Goal: Task Accomplishment & Management: Use online tool/utility

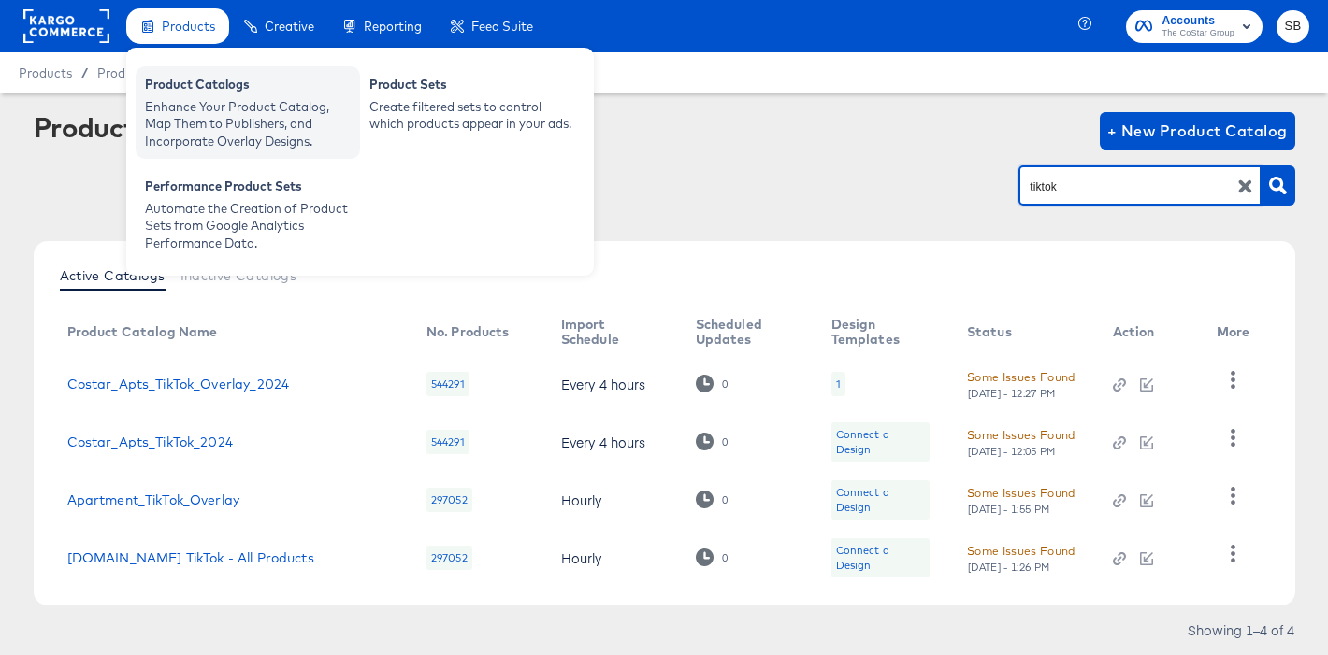
click at [241, 104] on div "Enhance Your Product Catalog, Map Them to Publishers, and Incorporate Overlay D…" at bounding box center [248, 124] width 206 height 52
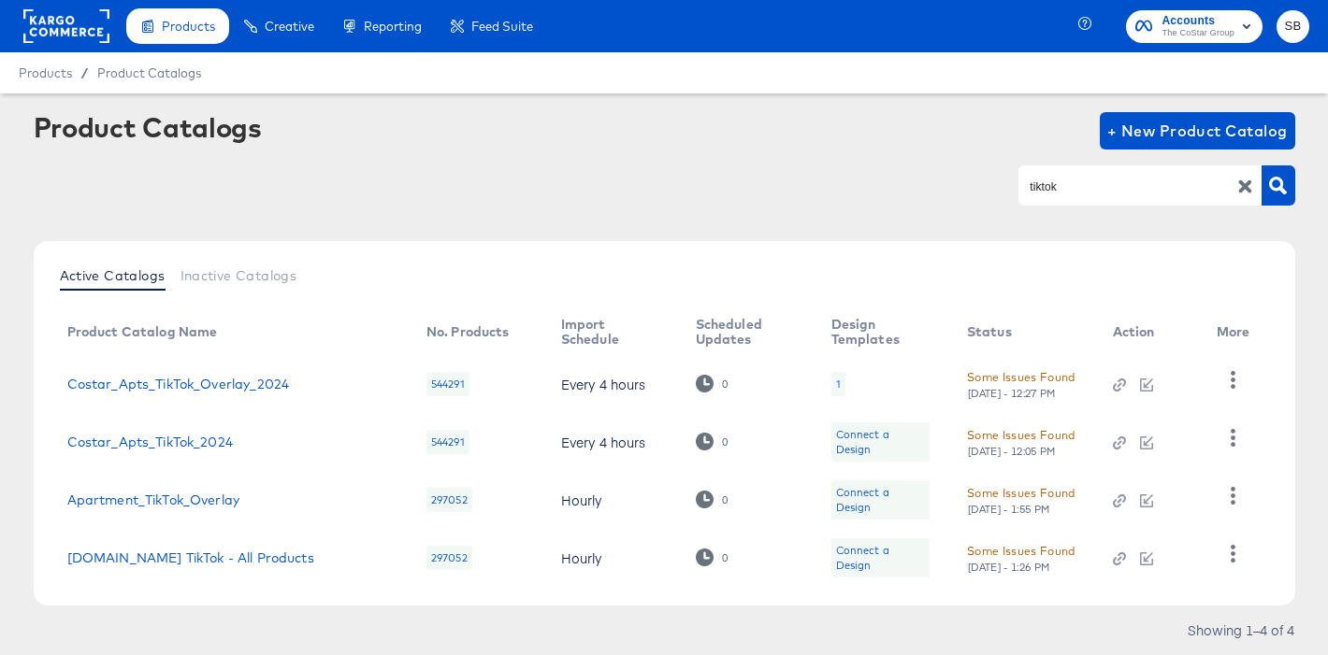
click at [68, 23] on rect at bounding box center [66, 26] width 86 height 34
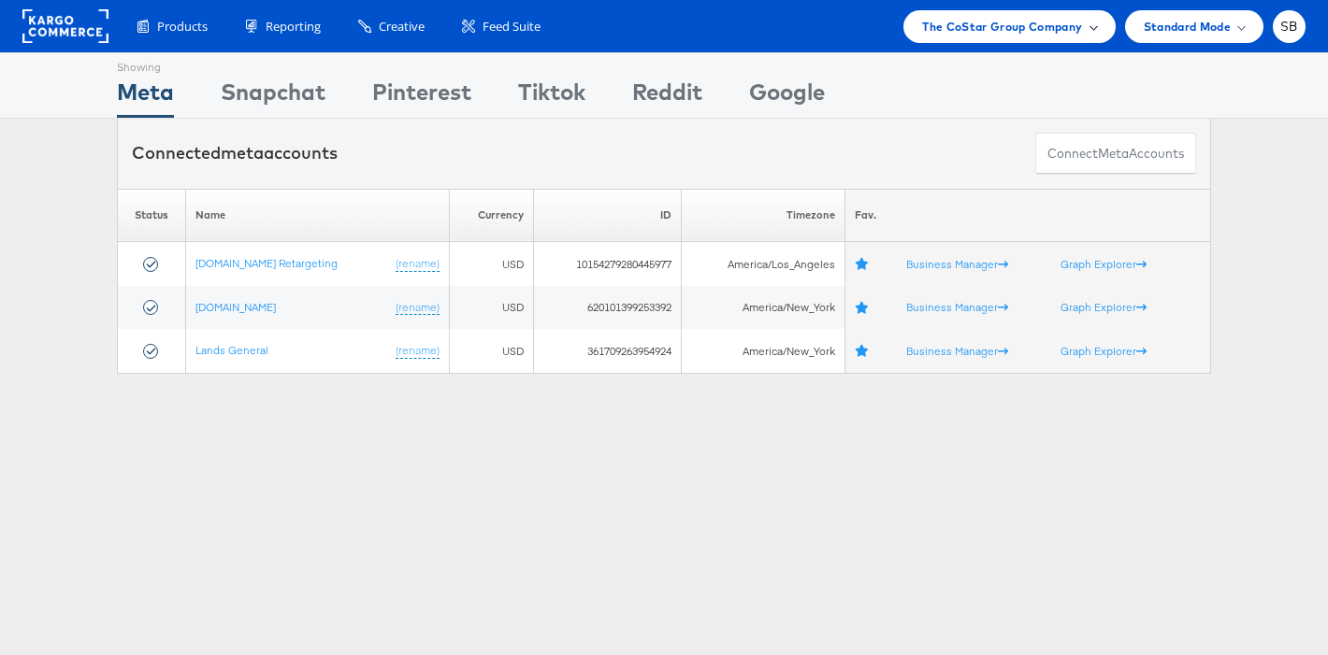
click at [951, 18] on span "The CoStar Group Company" at bounding box center [1002, 27] width 160 height 20
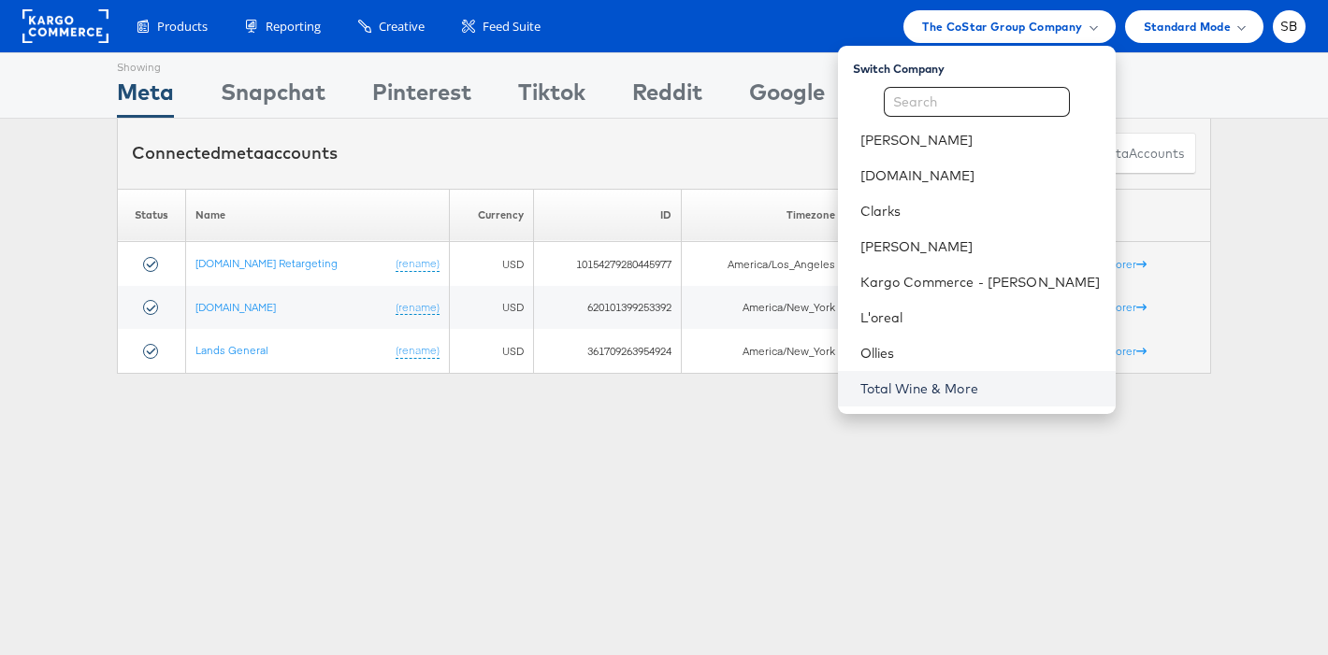
click at [966, 389] on link "Total Wine & More" at bounding box center [980, 389] width 240 height 19
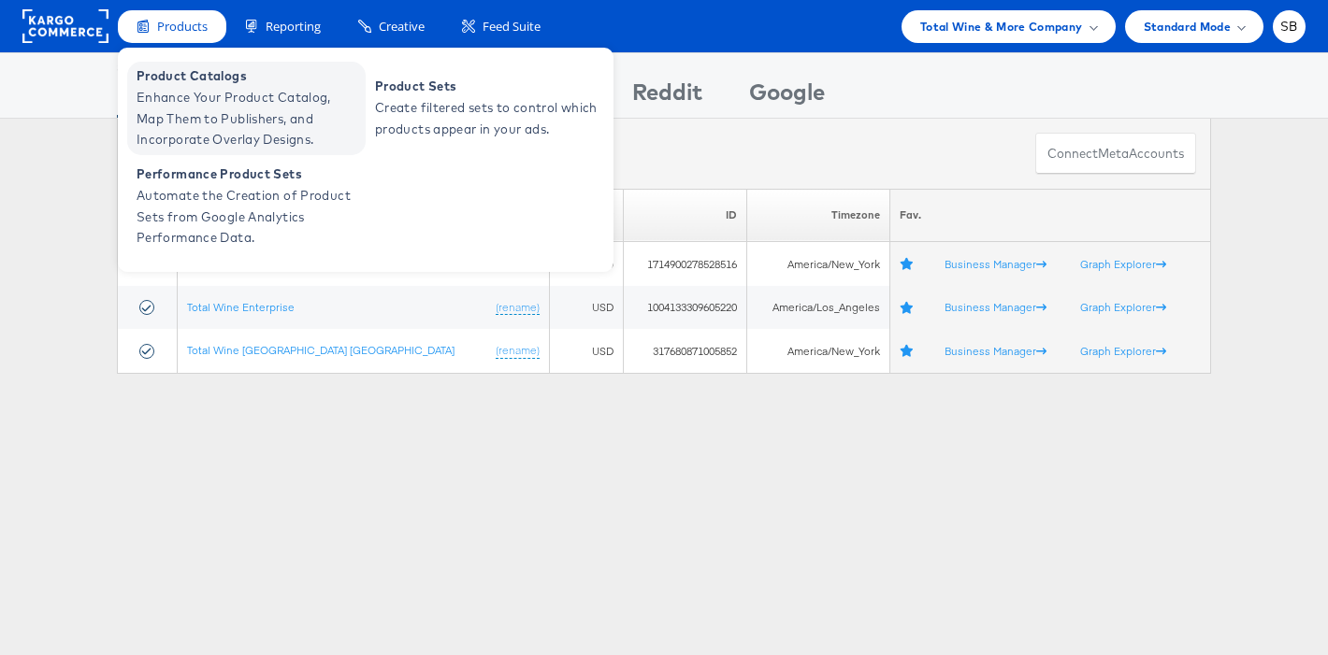
click at [247, 115] on span "Enhance Your Product Catalog, Map Them to Publishers, and Incorporate Overlay D…" at bounding box center [248, 119] width 224 height 64
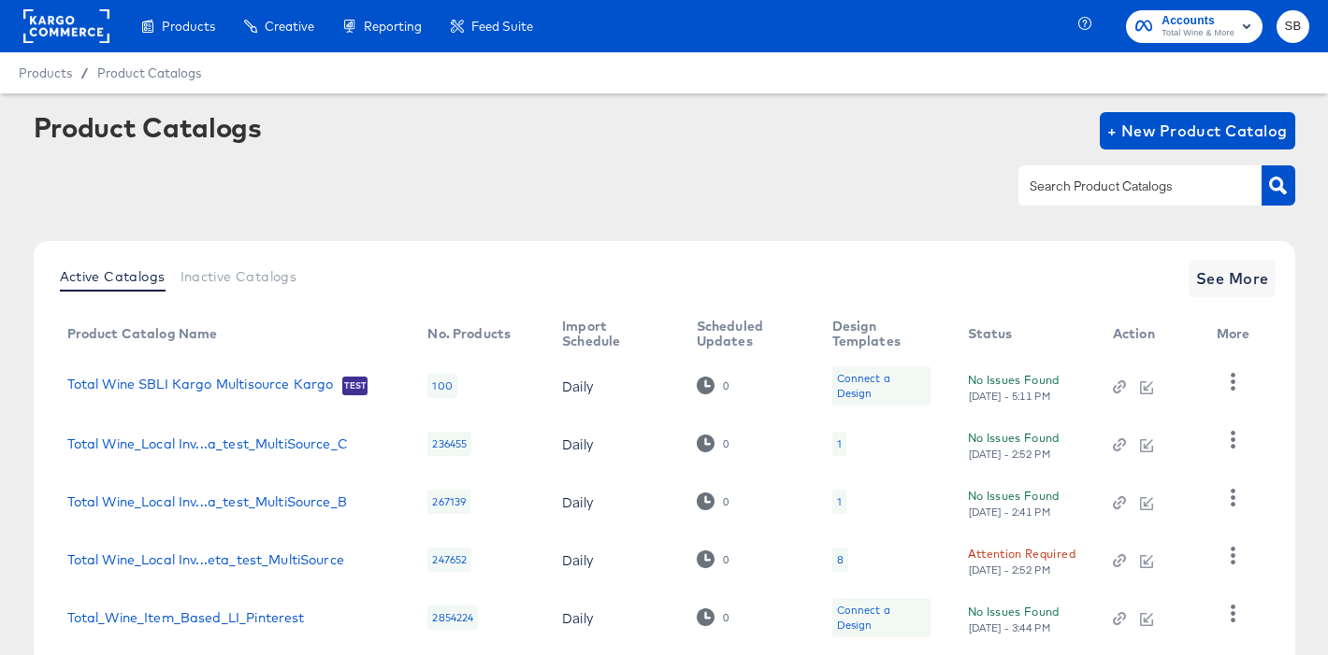
scroll to position [115, 0]
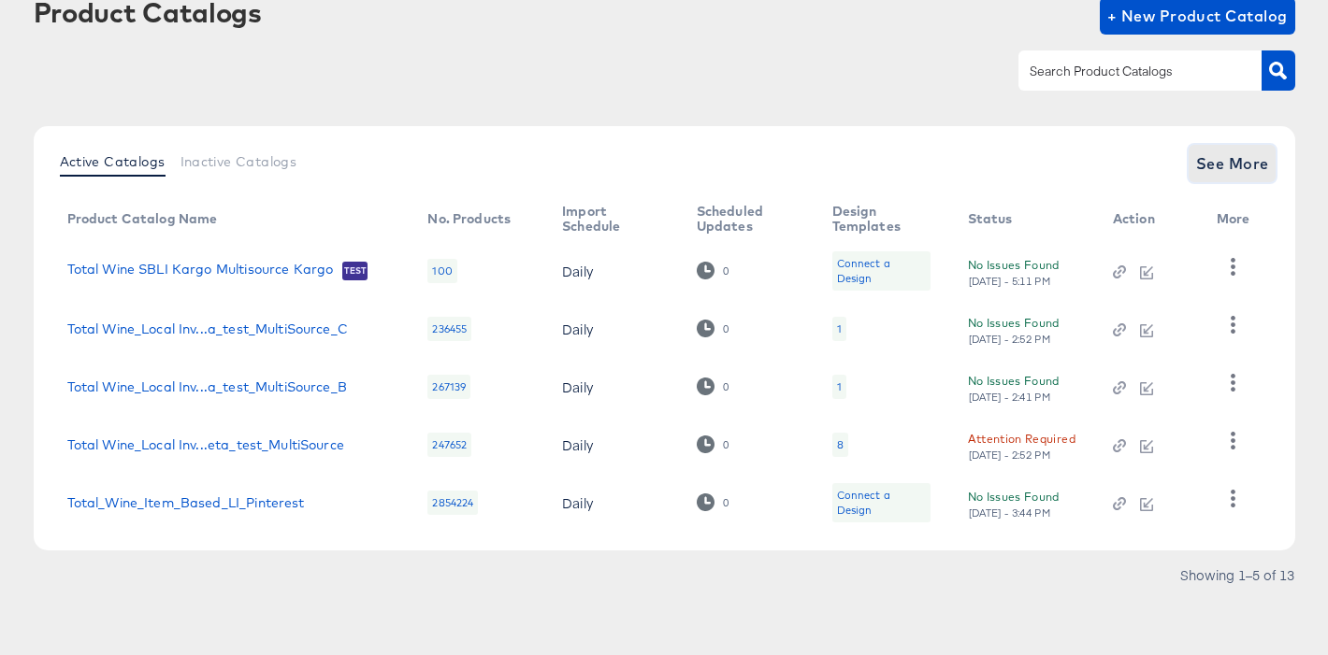
click at [1225, 163] on span "See More" at bounding box center [1232, 164] width 73 height 26
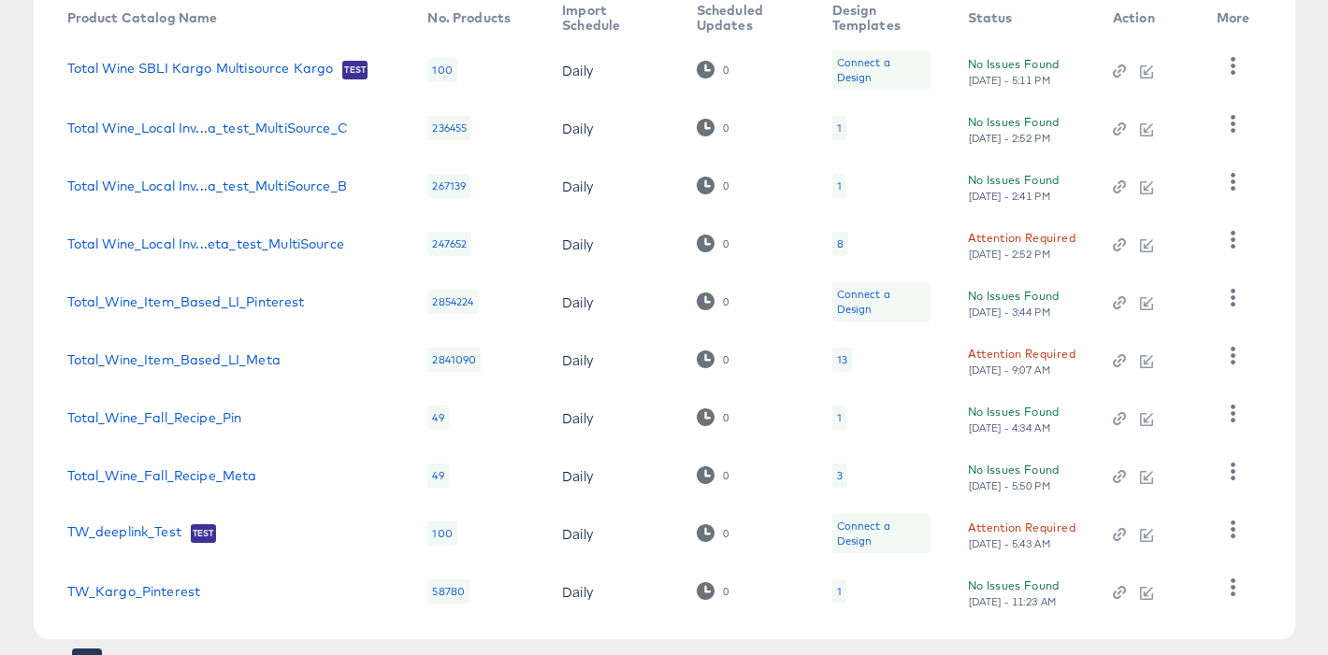
scroll to position [0, 0]
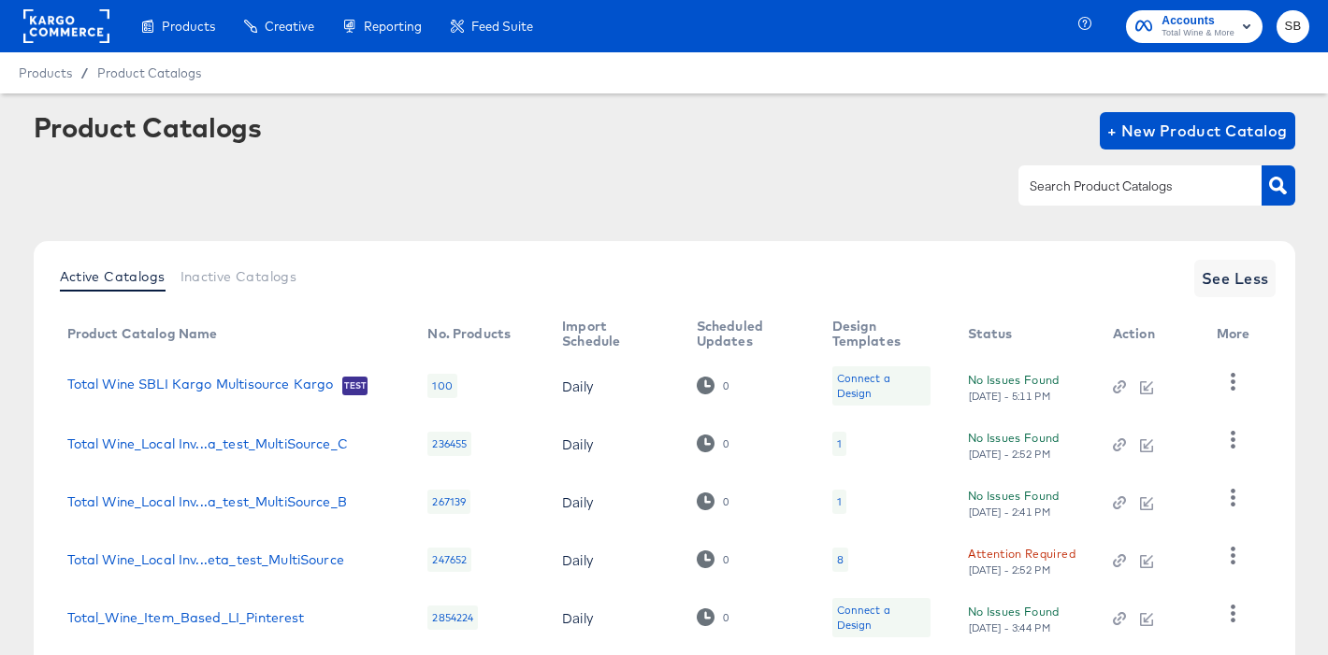
click at [1168, 182] on input "text" at bounding box center [1125, 187] width 199 height 22
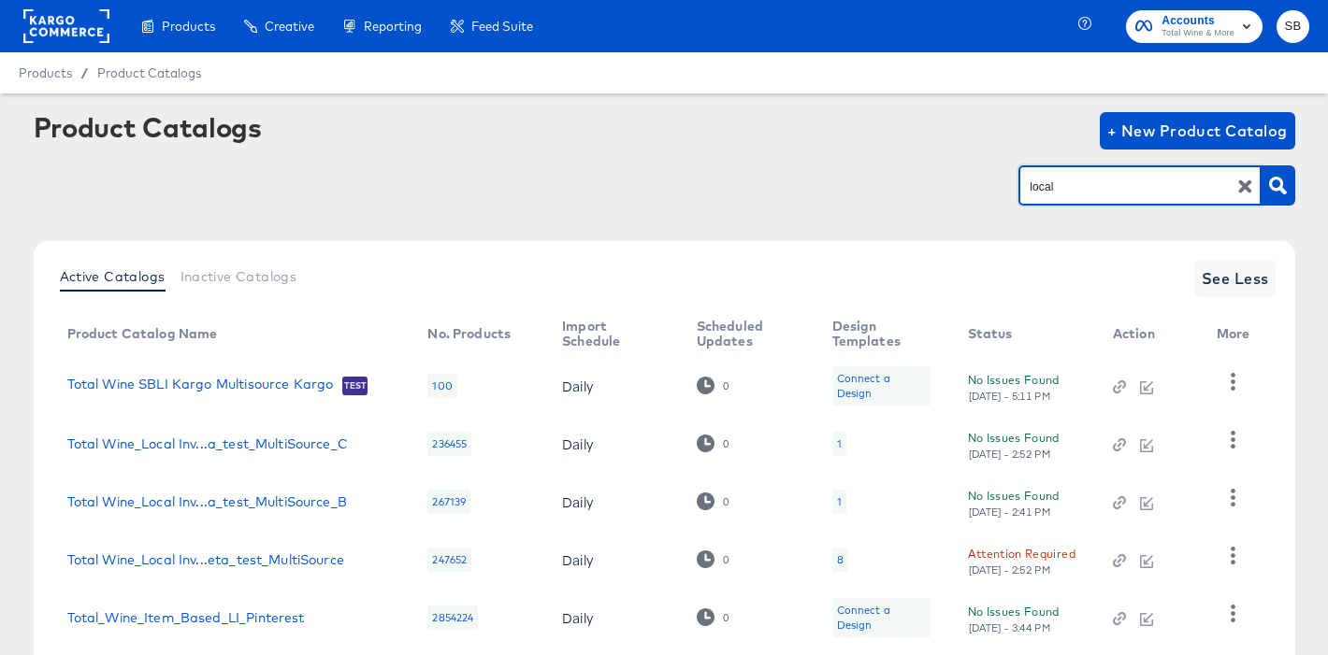
type input "local"
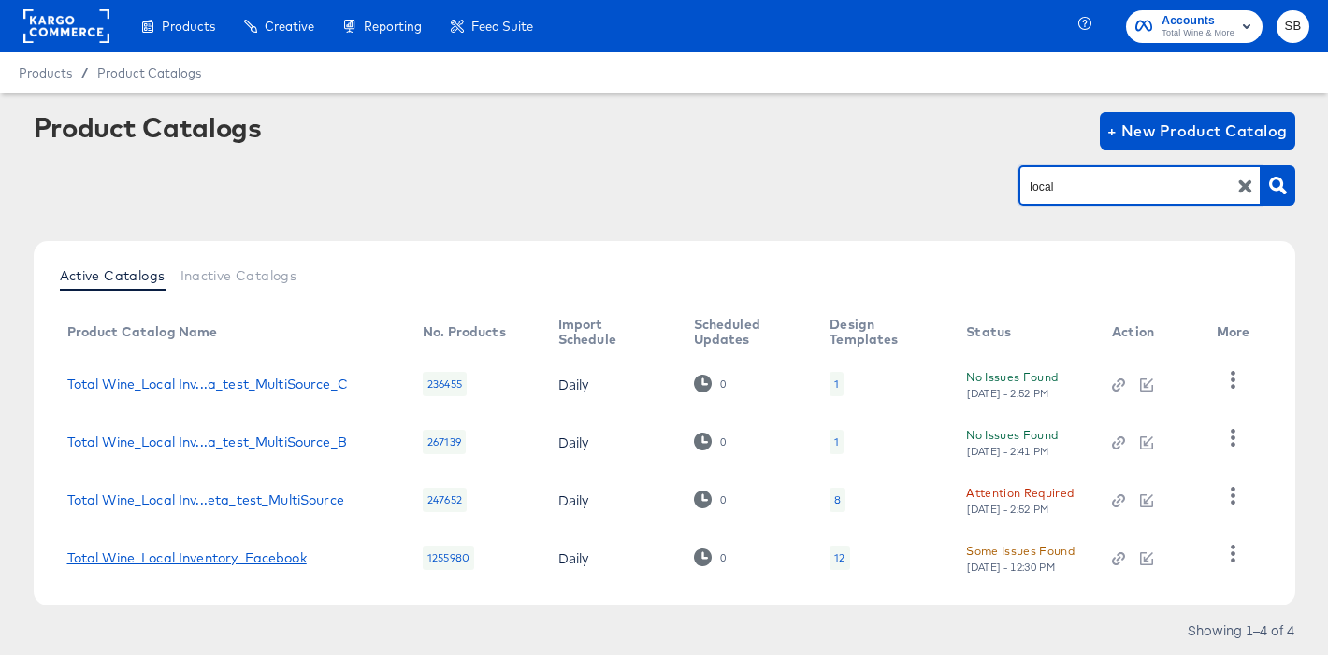
click at [266, 559] on link "Total Wine_Local Inventory_Facebook" at bounding box center [186, 558] width 239 height 15
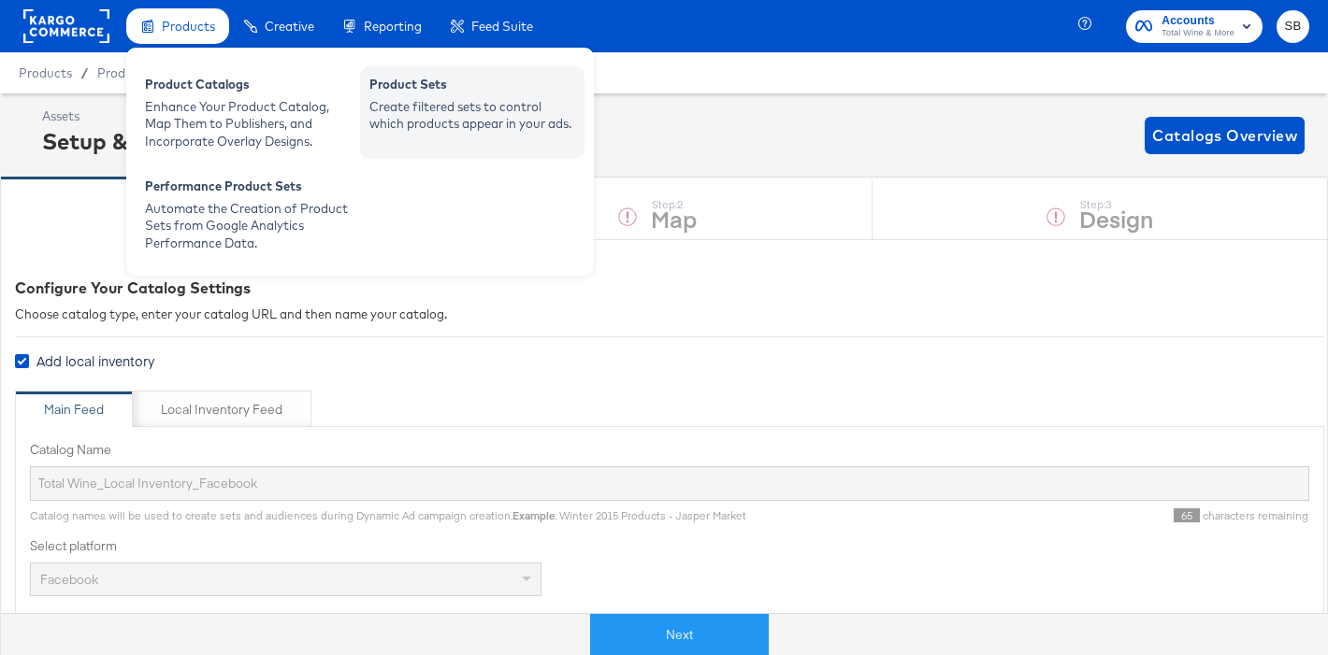
click at [523, 113] on div "Create filtered sets to control which products appear in your ads." at bounding box center [472, 115] width 206 height 35
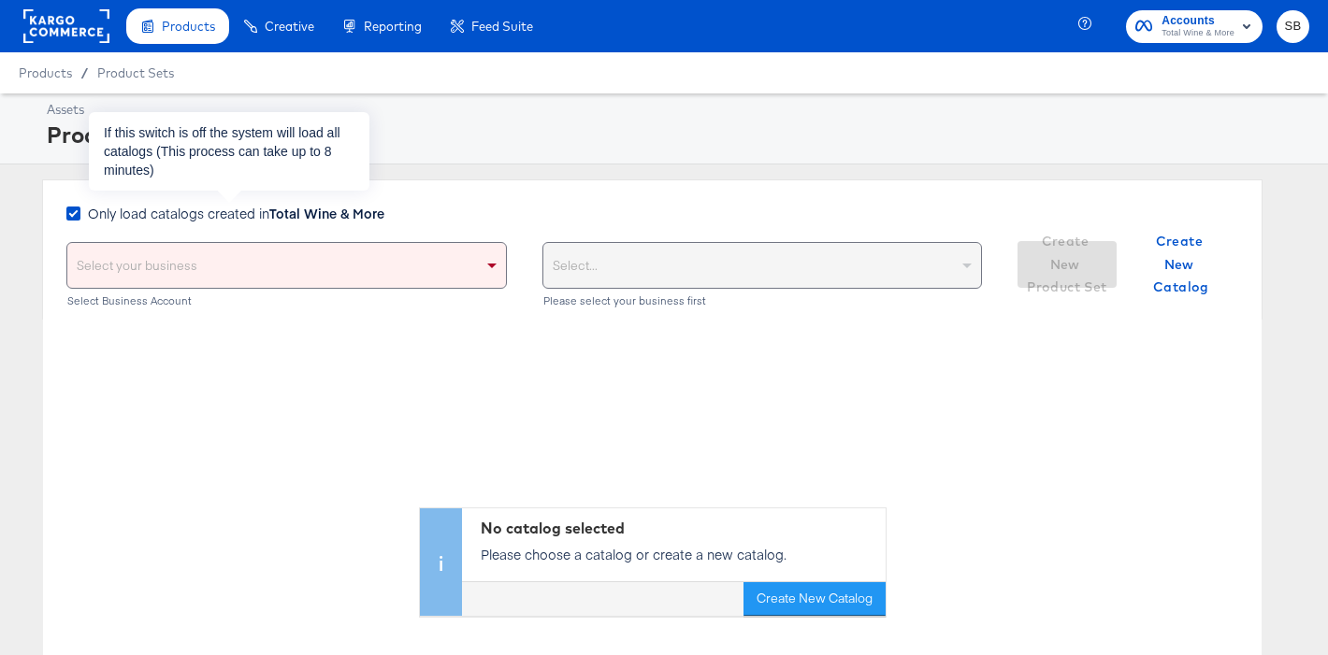
click at [327, 214] on strong "Total Wine & More" at bounding box center [326, 213] width 115 height 19
click at [0, 0] on input "Only load catalogs created in Total Wine & More" at bounding box center [0, 0] width 0 height 0
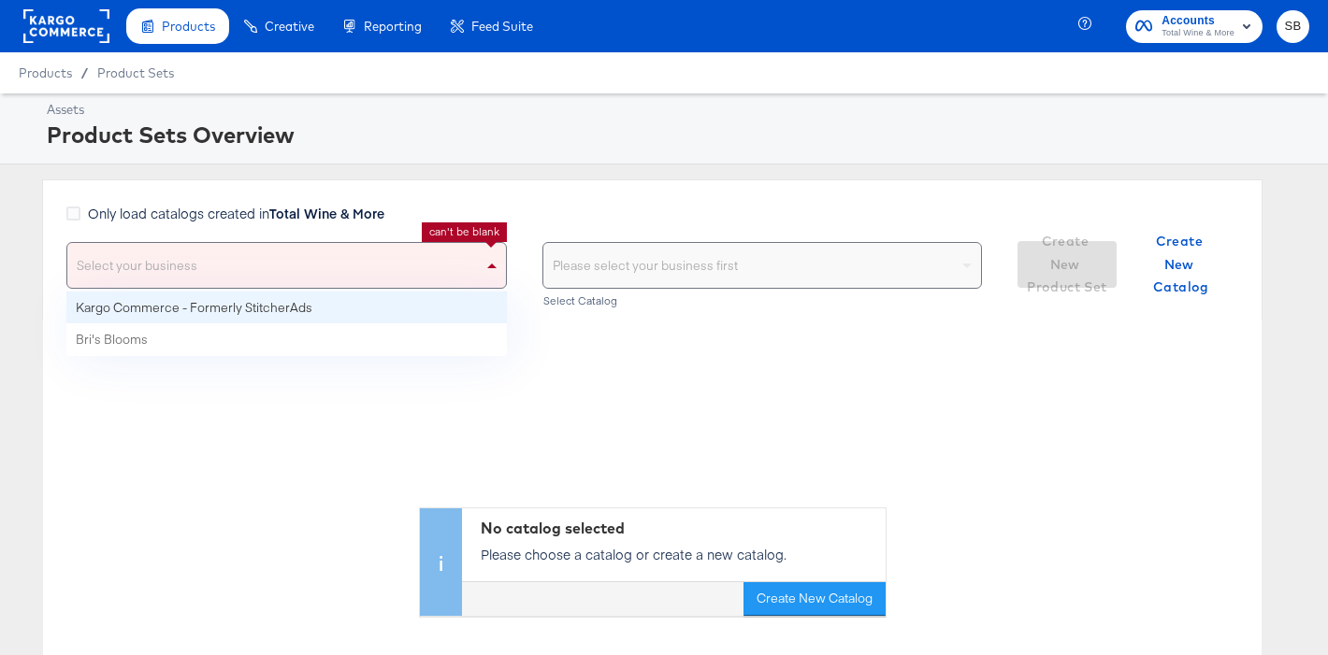
click at [486, 261] on span at bounding box center [493, 265] width 23 height 45
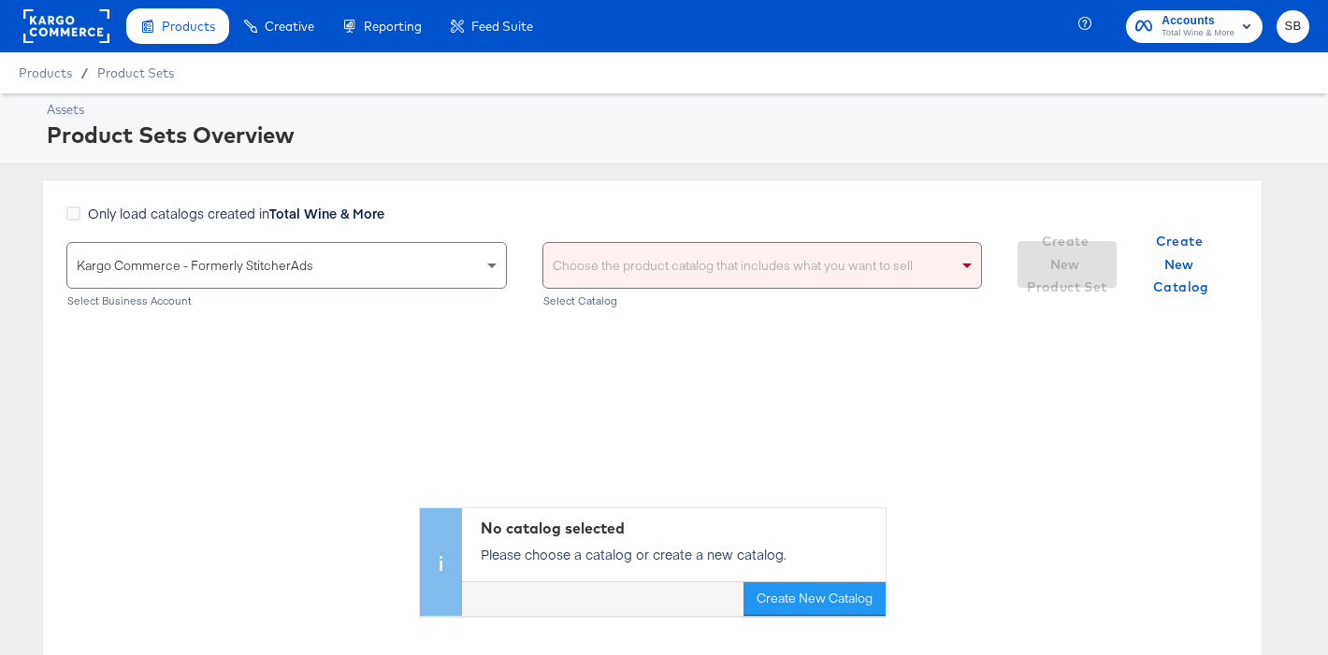
drag, startPoint x: 722, startPoint y: 280, endPoint x: 698, endPoint y: 265, distance: 28.3
click at [721, 280] on div "Choose the product catalog that includes what you want to sell" at bounding box center [762, 265] width 438 height 45
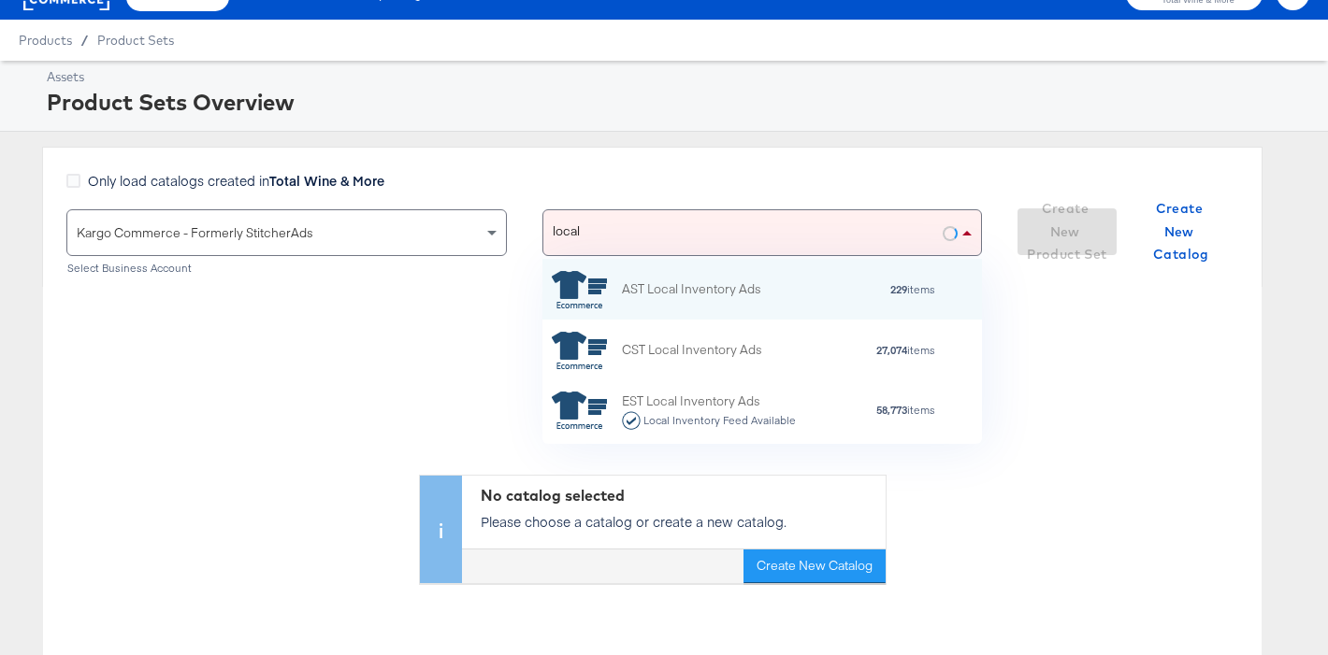
scroll to position [185, 439]
click at [638, 230] on div "local local" at bounding box center [743, 232] width 400 height 45
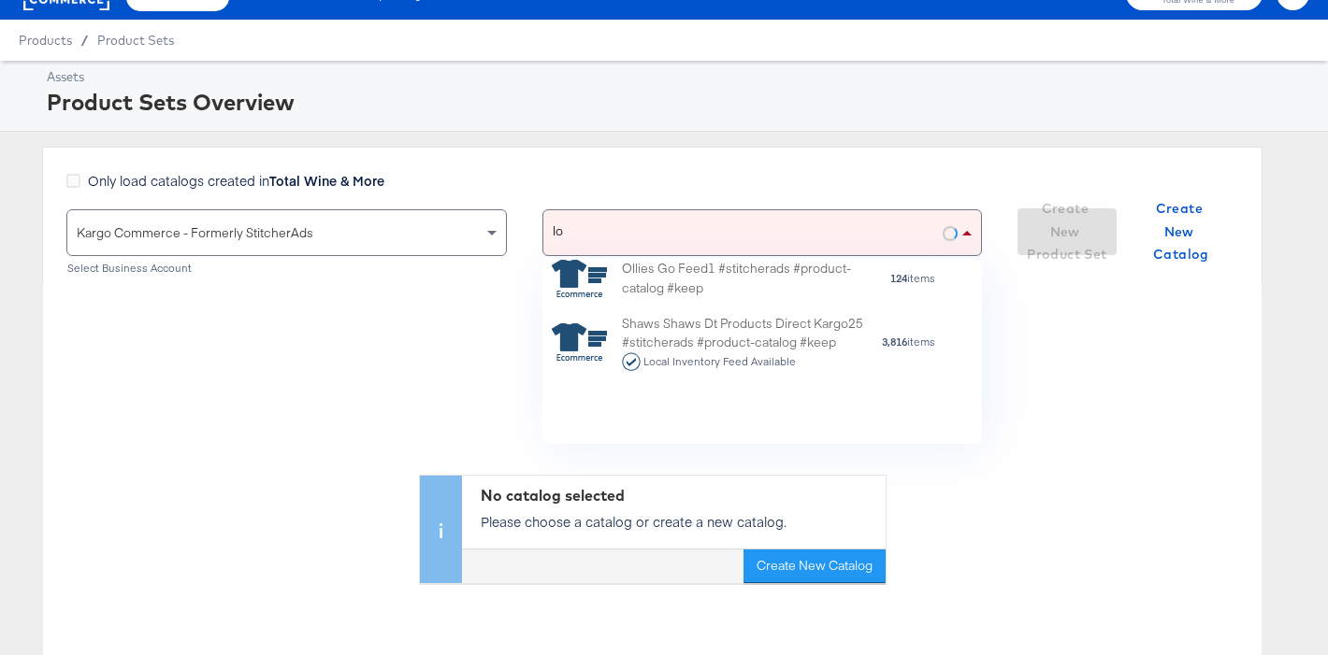
scroll to position [0, 0]
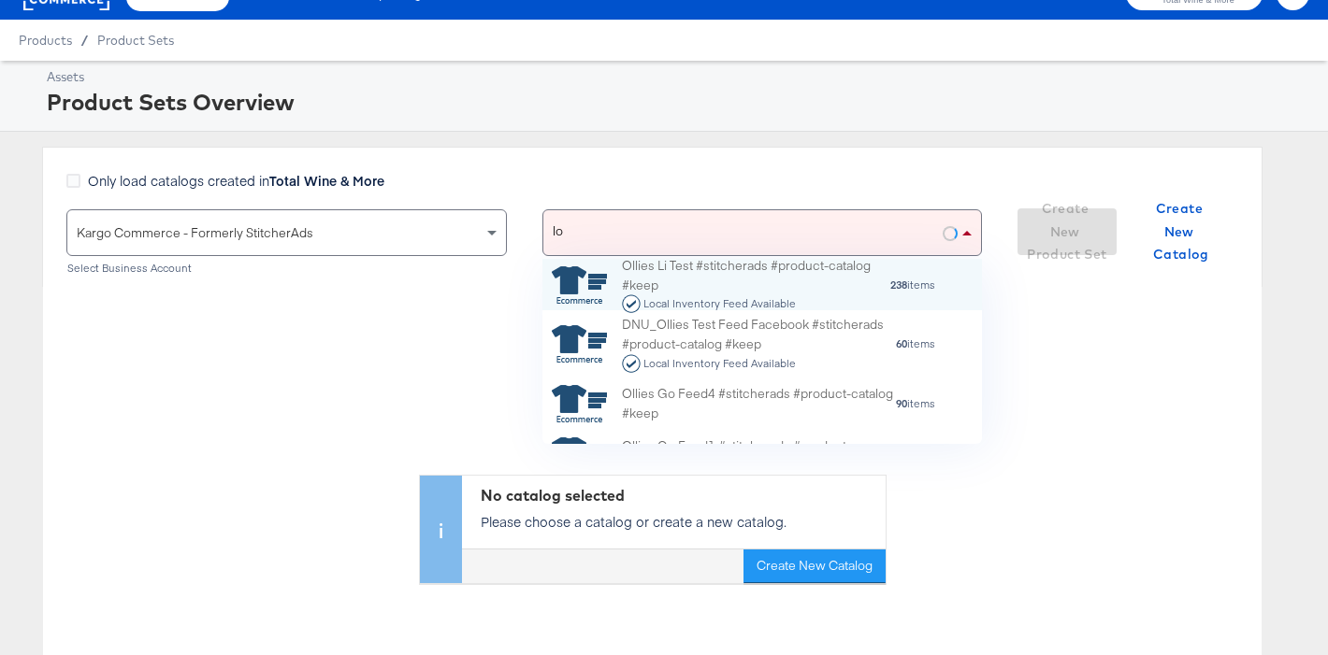
type input "l"
type input "total"
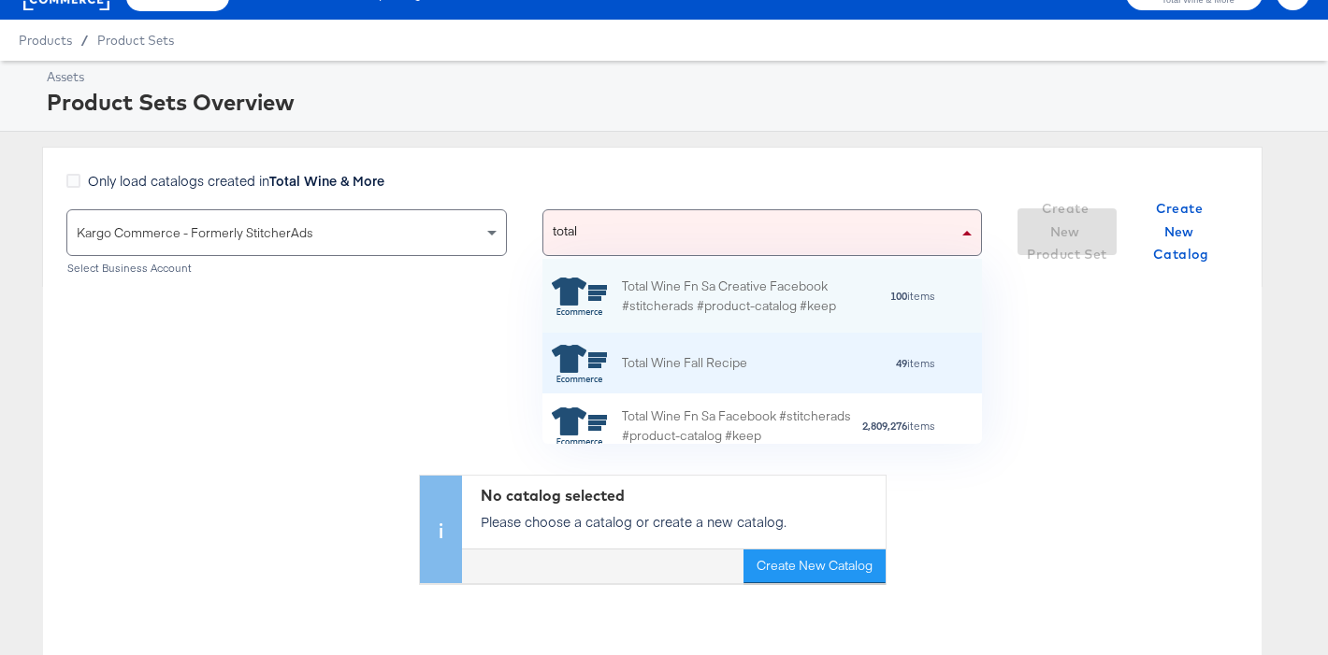
scroll to position [85, 0]
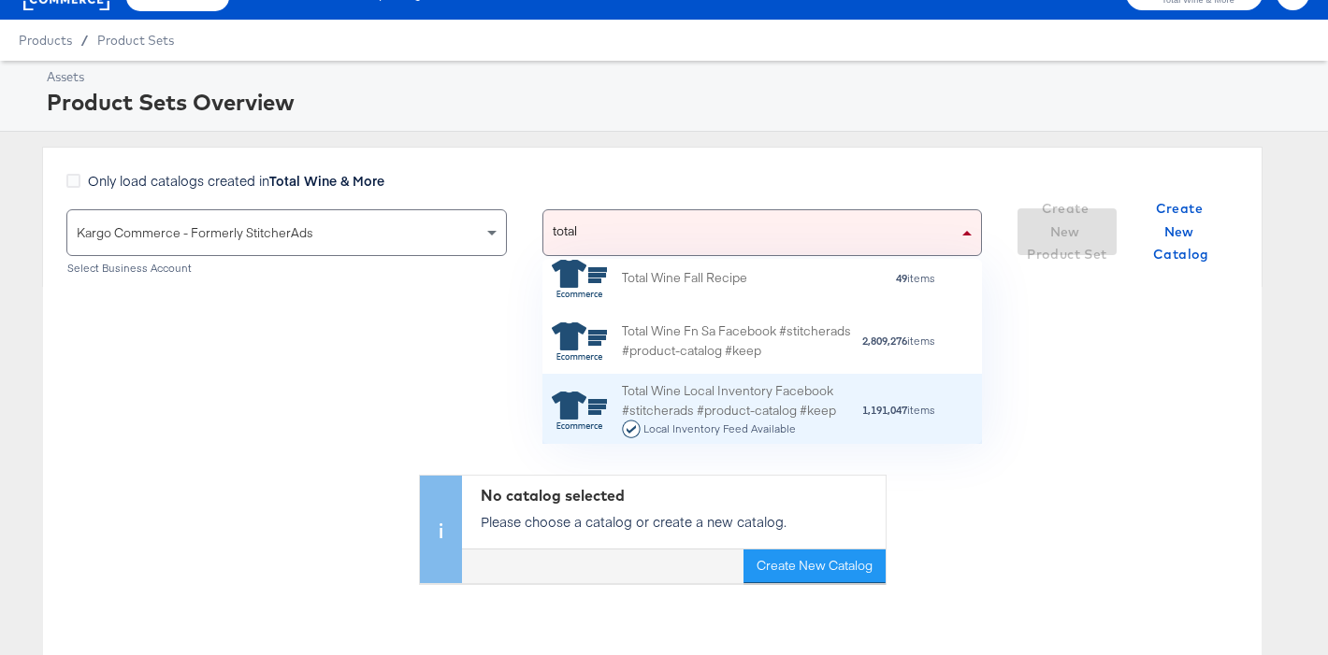
click at [781, 405] on div "Total Wine Local Inventory Facebook #stitcherads #product-catalog #keep Local I…" at bounding box center [741, 410] width 239 height 58
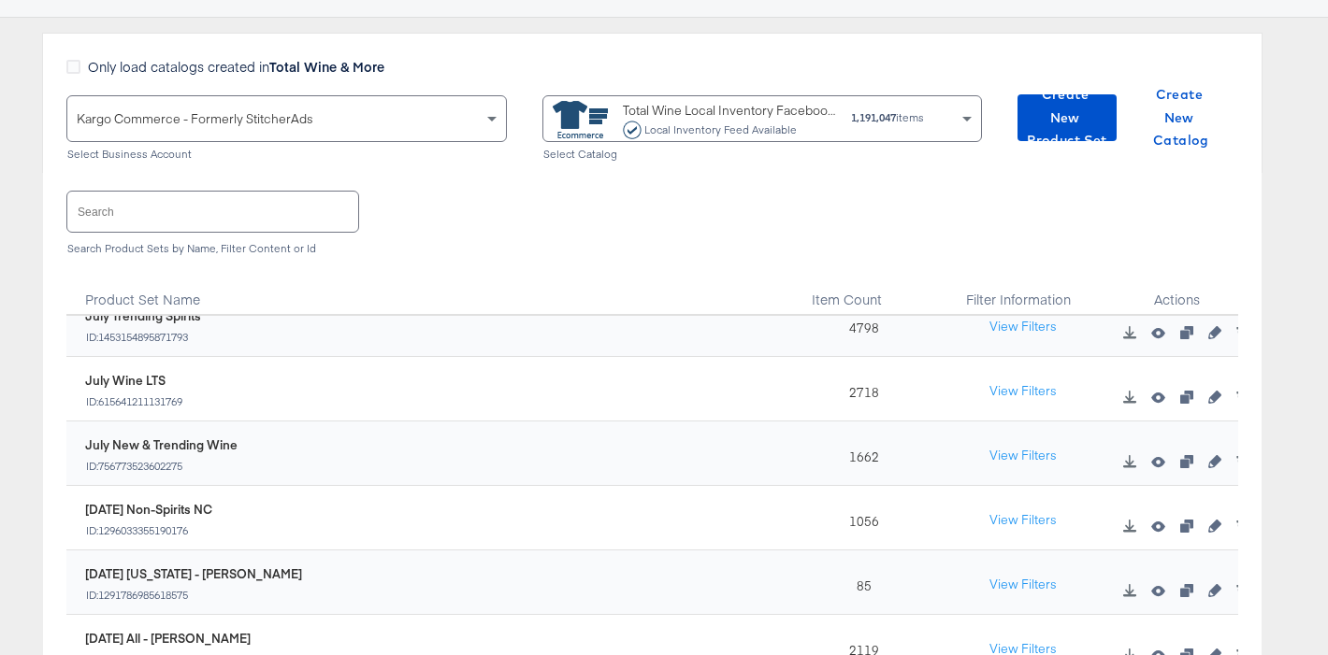
scroll to position [540, 0]
click at [1002, 383] on button "View Filters" at bounding box center [1022, 391] width 93 height 34
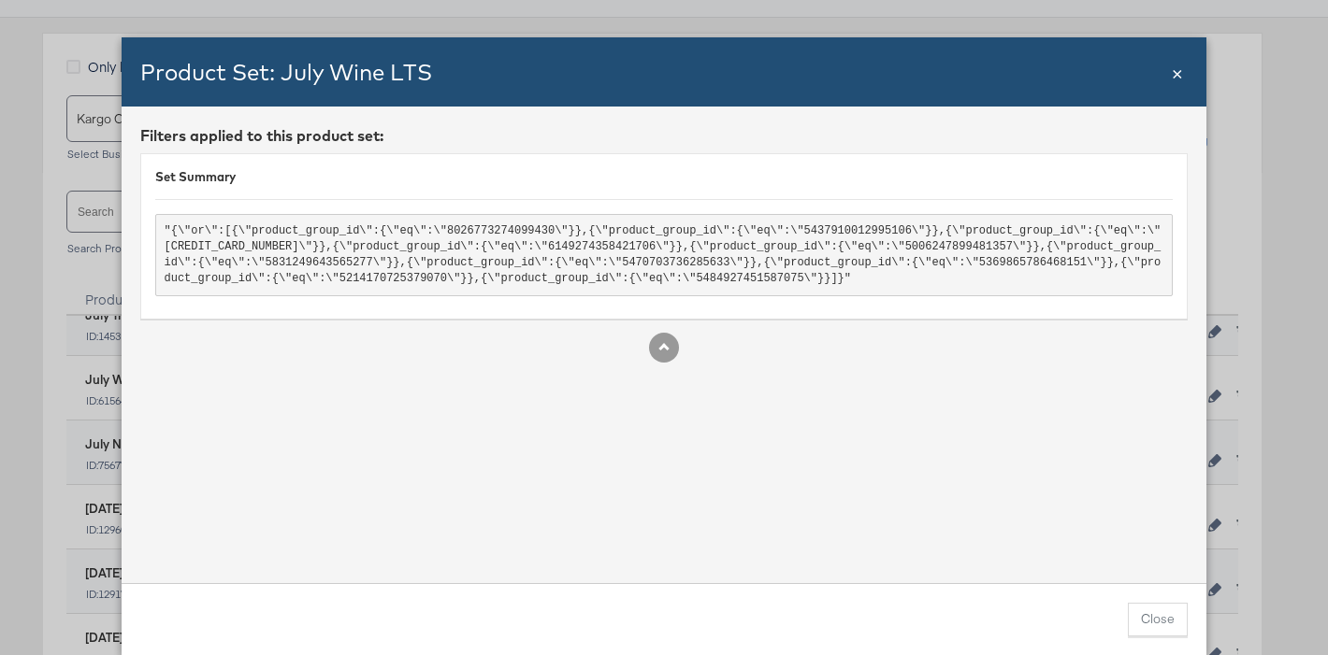
click at [1174, 65] on span "×" at bounding box center [1176, 71] width 11 height 25
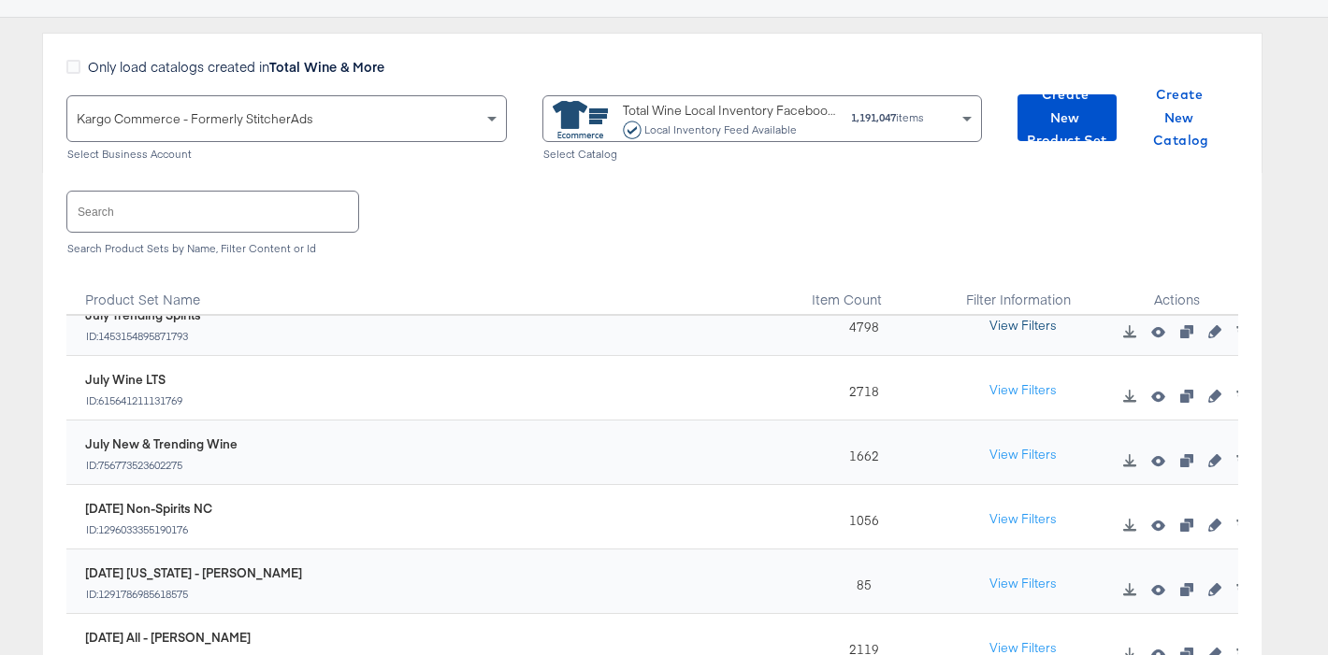
click at [1008, 330] on button "View Filters" at bounding box center [1022, 326] width 93 height 34
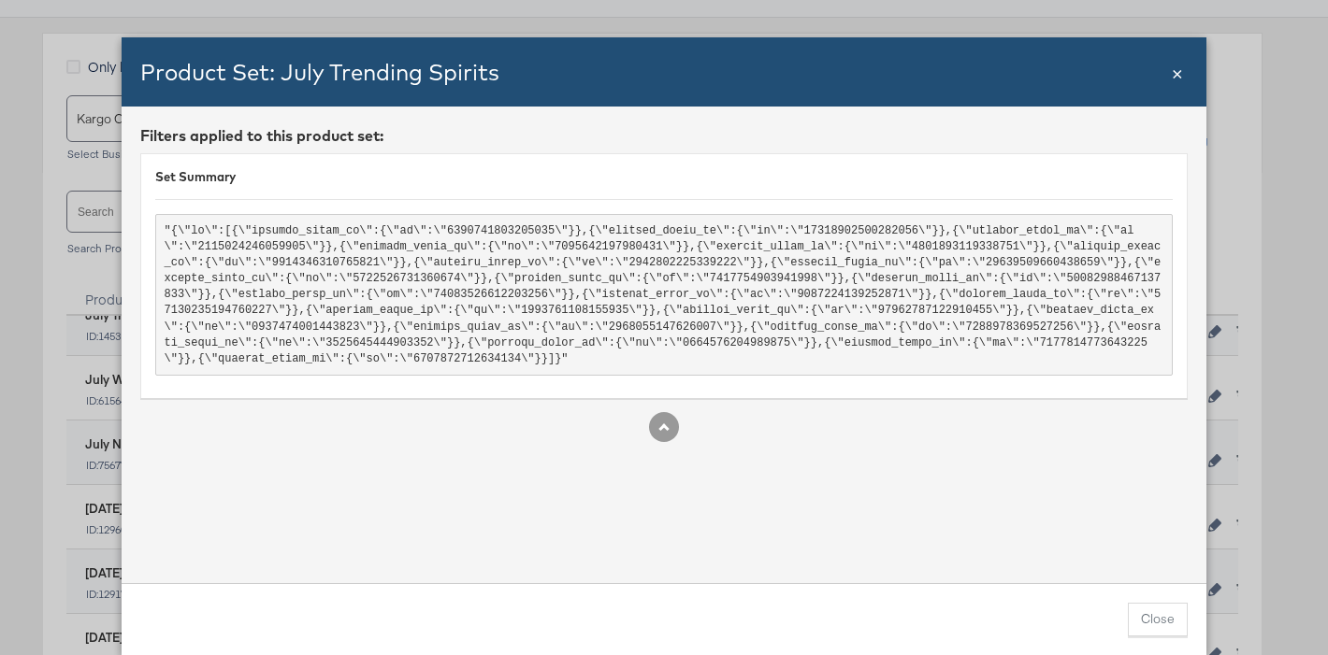
click at [1178, 80] on span "×" at bounding box center [1176, 71] width 11 height 25
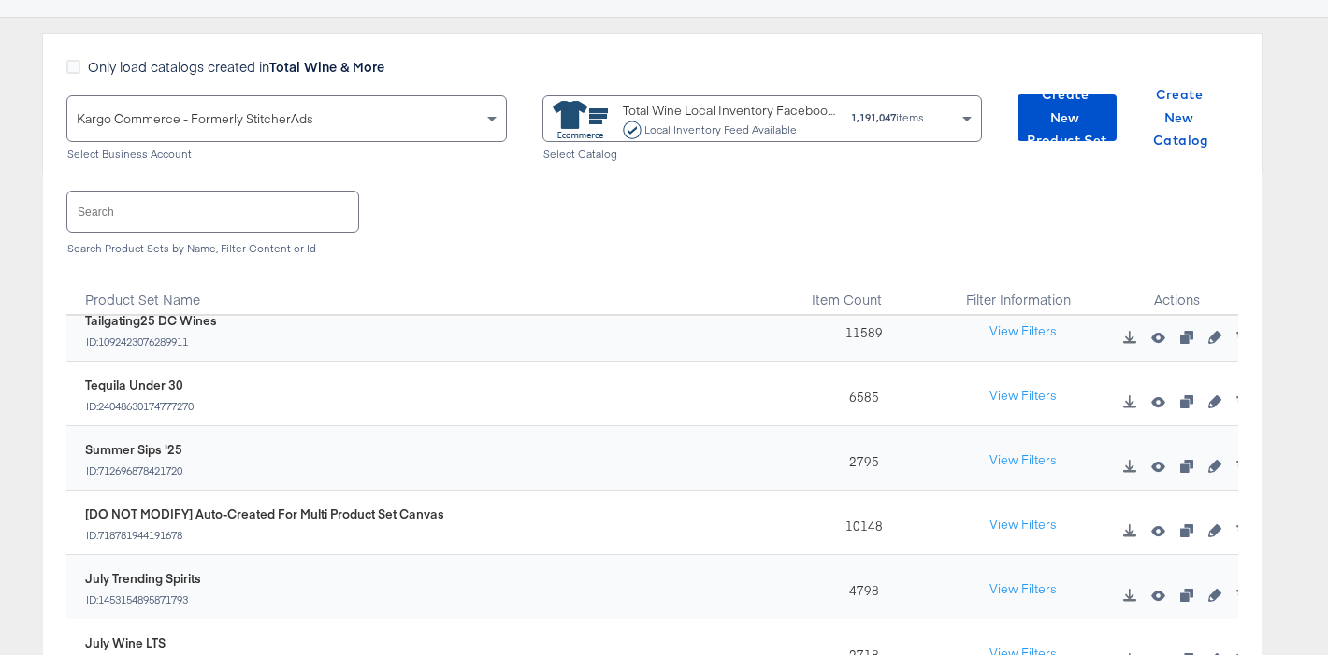
scroll to position [449, 0]
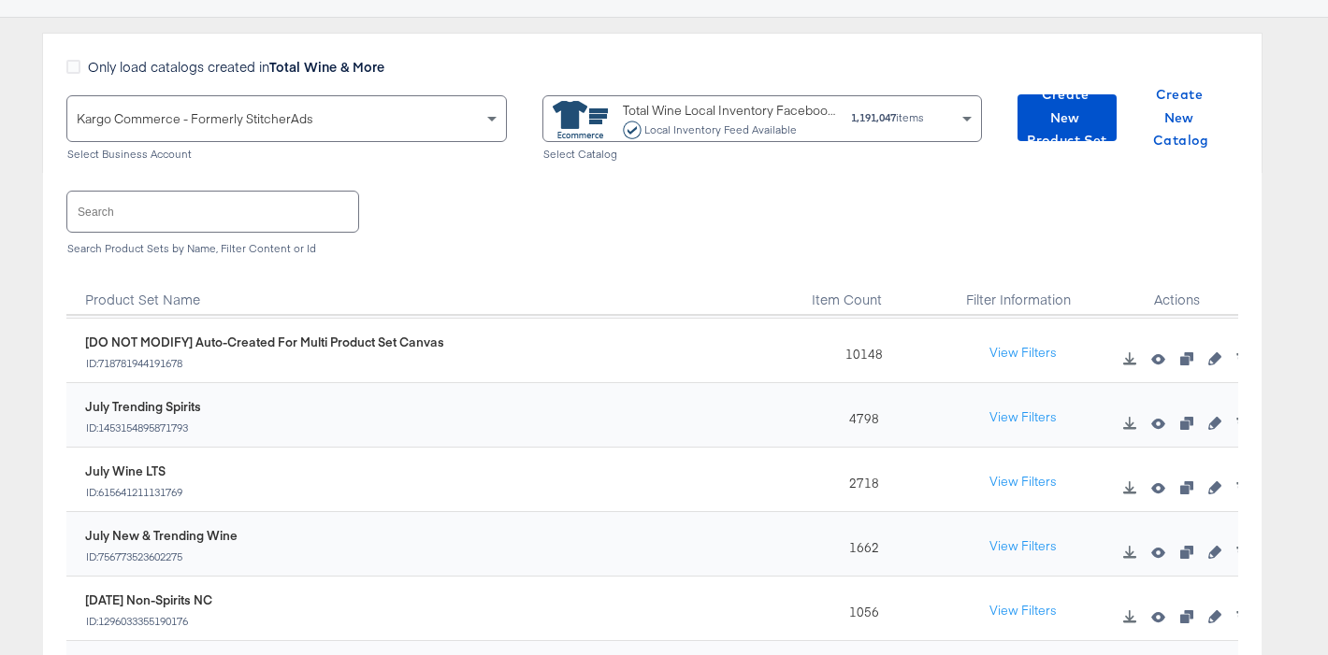
click at [212, 210] on input "text" at bounding box center [212, 212] width 291 height 40
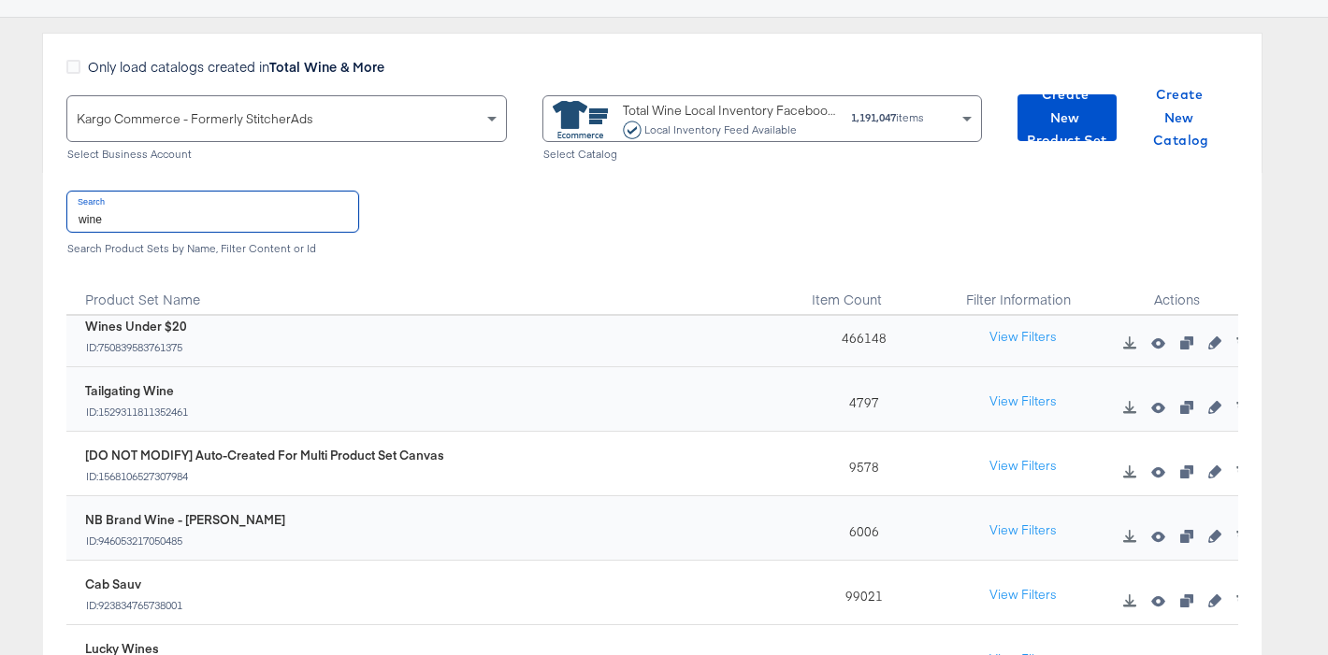
scroll to position [1534, 0]
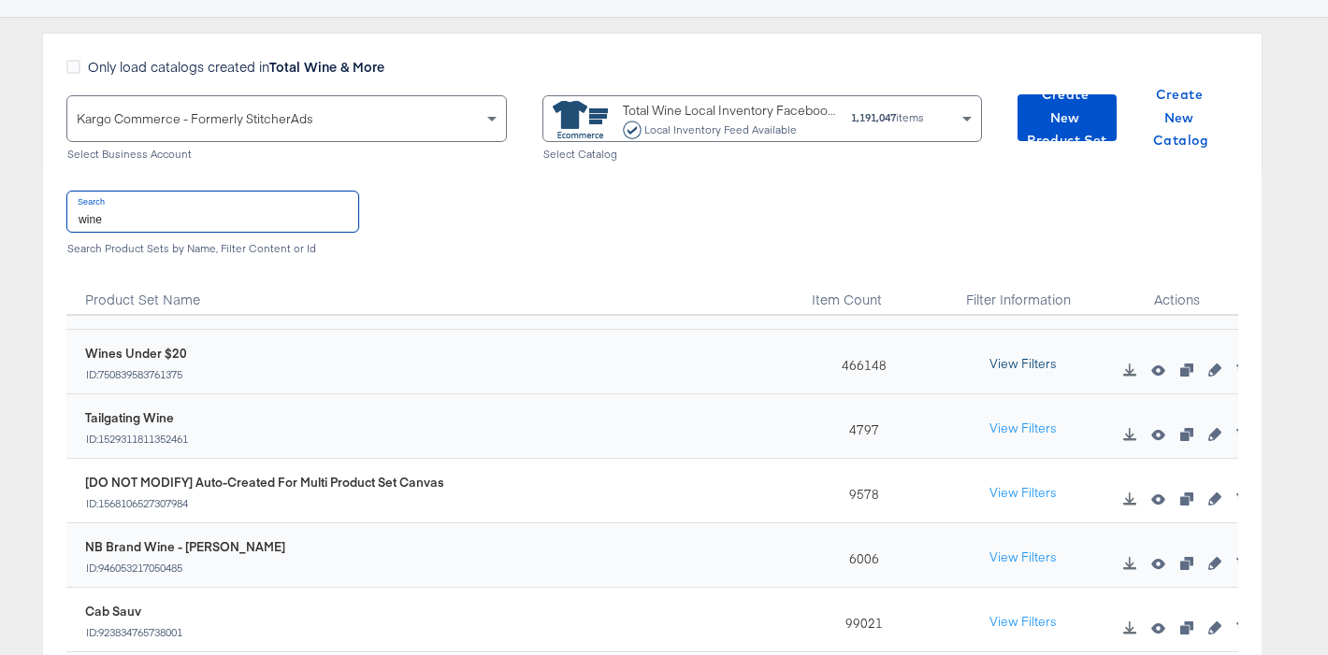
type input "wine"
click at [1022, 358] on button "View Filters" at bounding box center [1022, 365] width 93 height 34
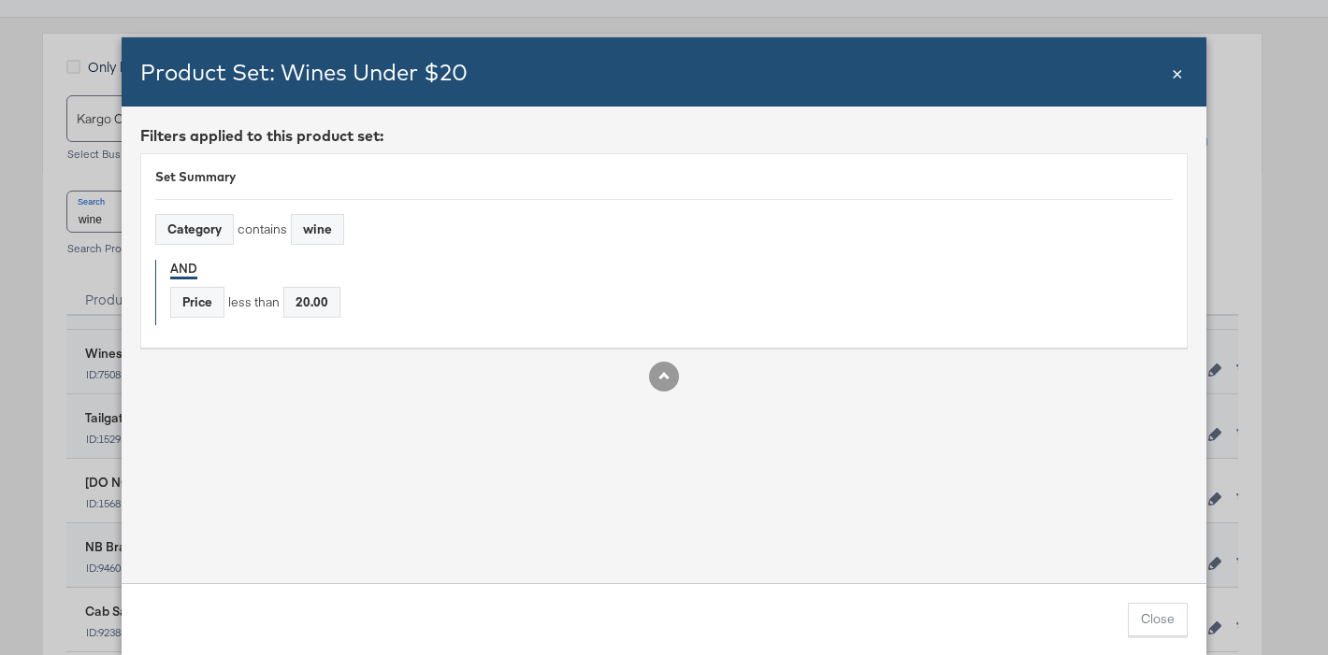
click at [1184, 74] on div "Product Set: Wines Under $20 Close ×" at bounding box center [664, 71] width 1084 height 69
click at [1178, 75] on span "×" at bounding box center [1176, 71] width 11 height 25
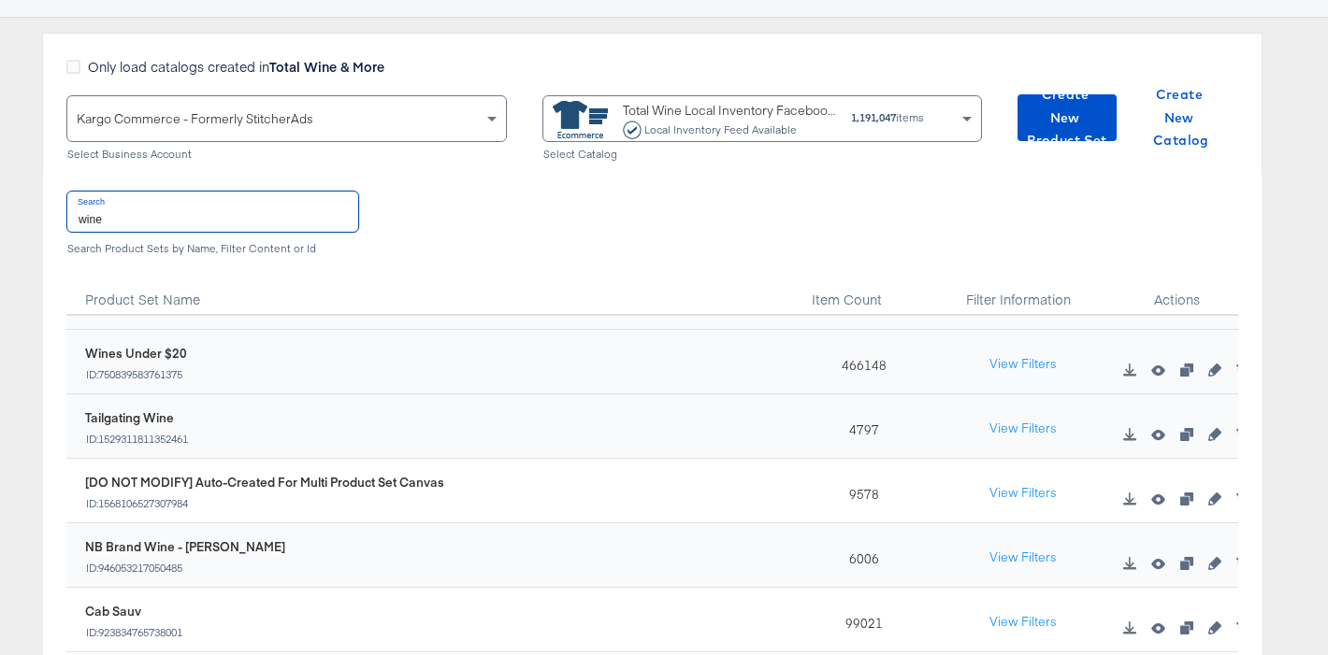
click at [172, 208] on input "wine" at bounding box center [212, 212] width 291 height 40
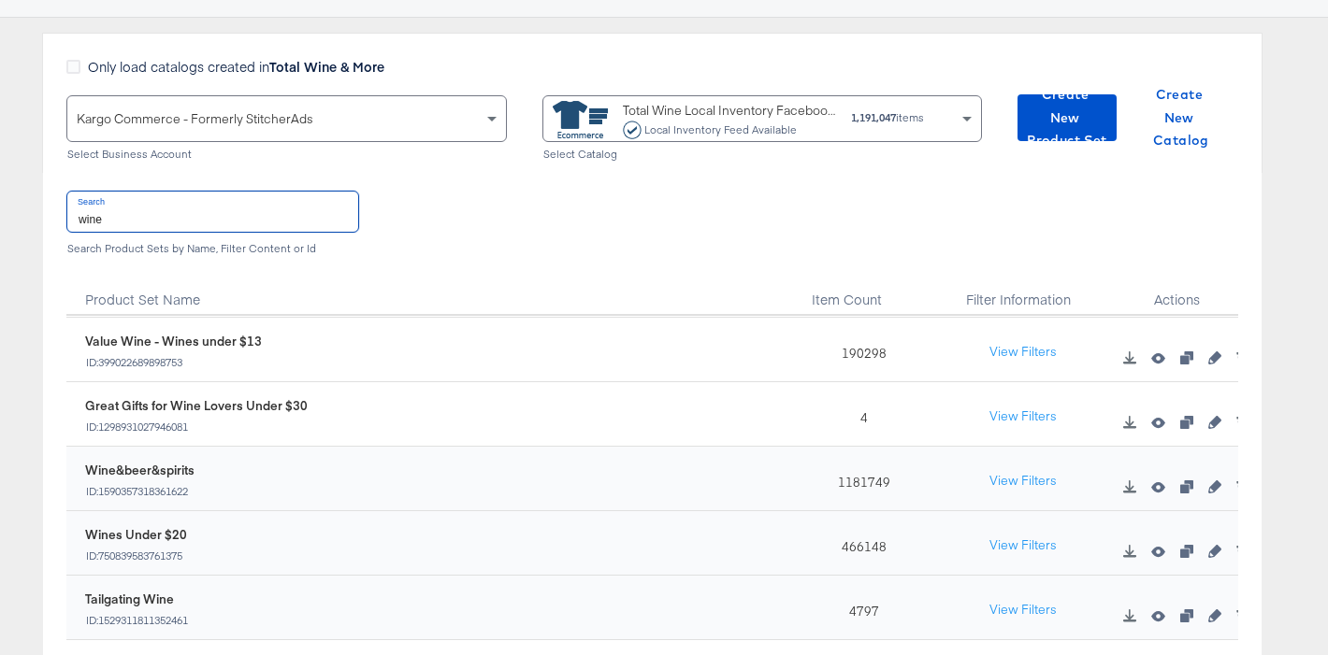
scroll to position [1292, 0]
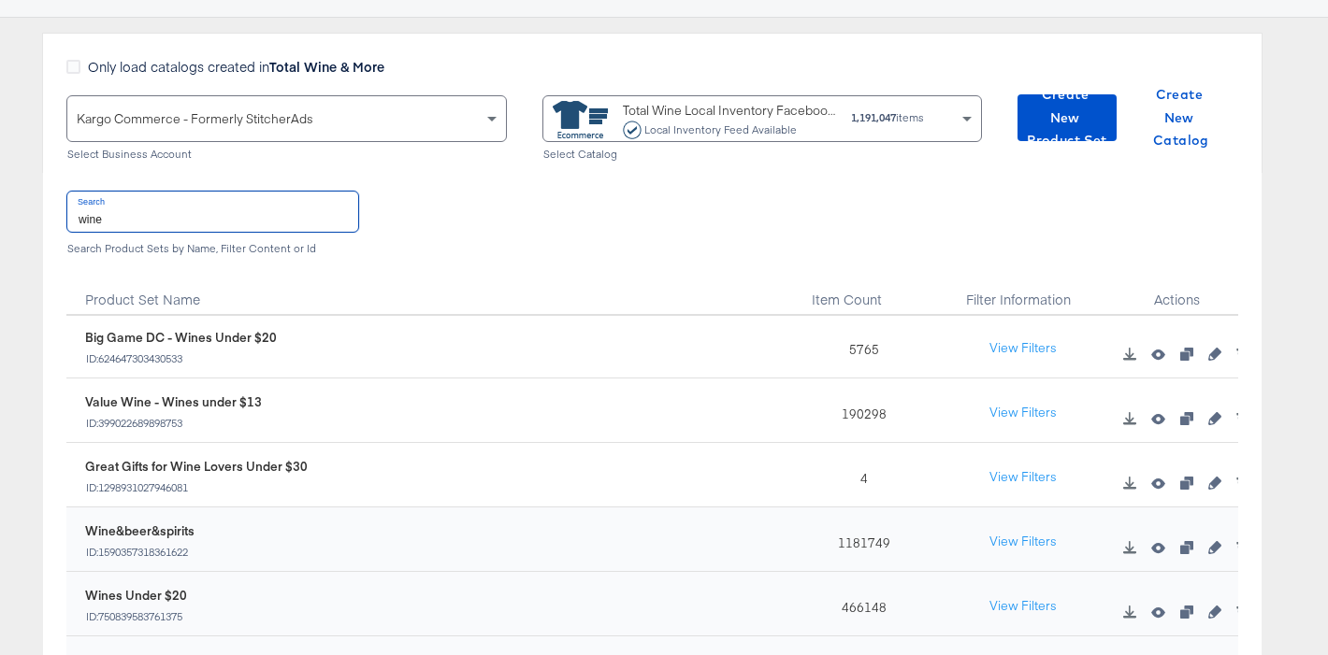
click at [347, 401] on div "Value Wine - Wines under $13 ID: 399022689898753" at bounding box center [441, 412] width 713 height 36
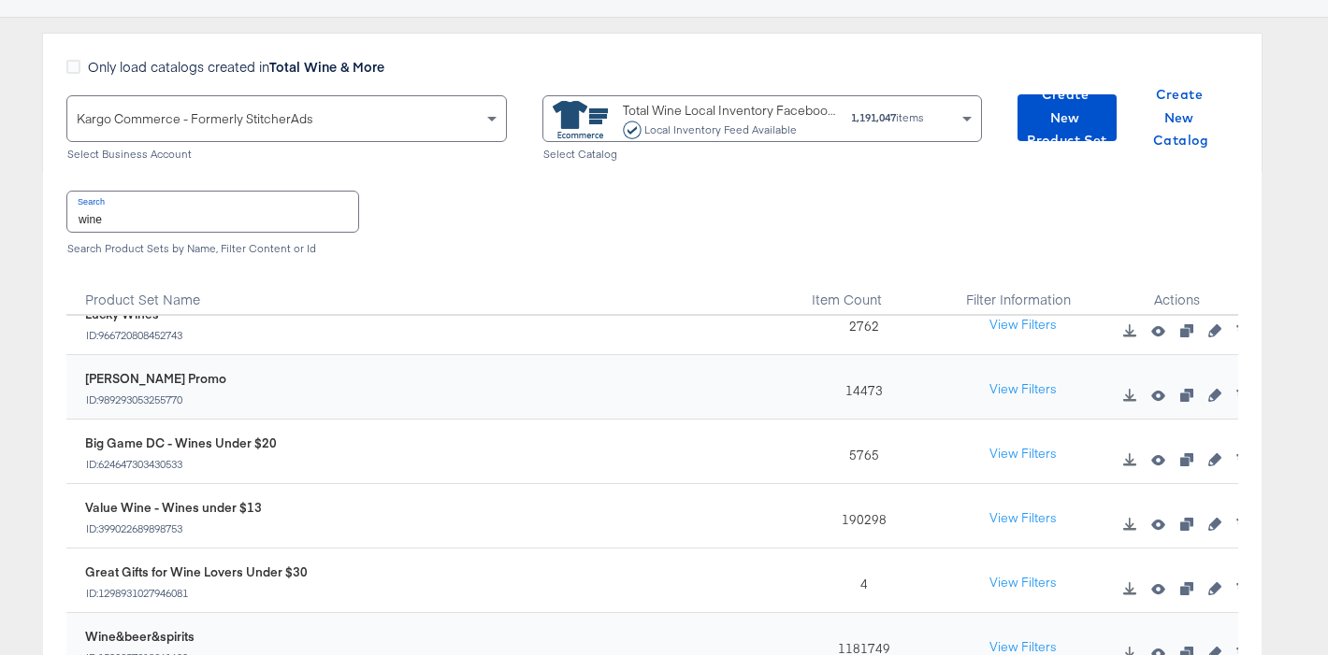
scroll to position [1183, 0]
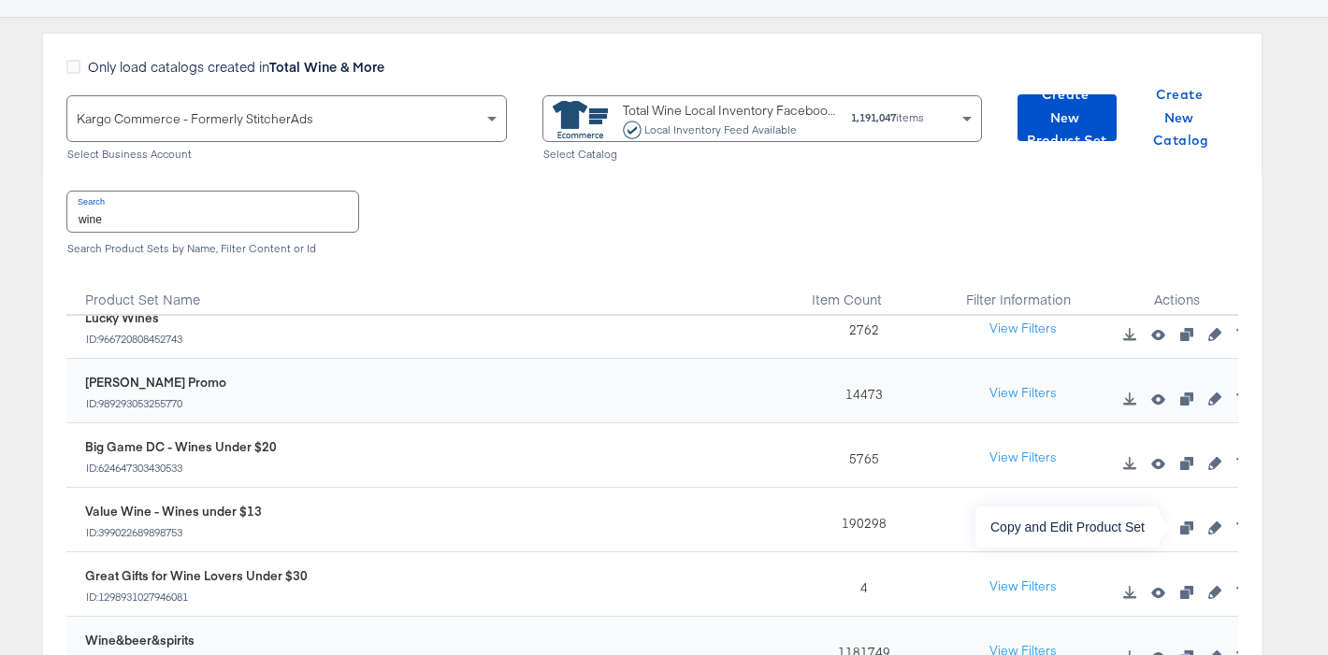
click at [1181, 526] on icon "button" at bounding box center [1186, 528] width 13 height 13
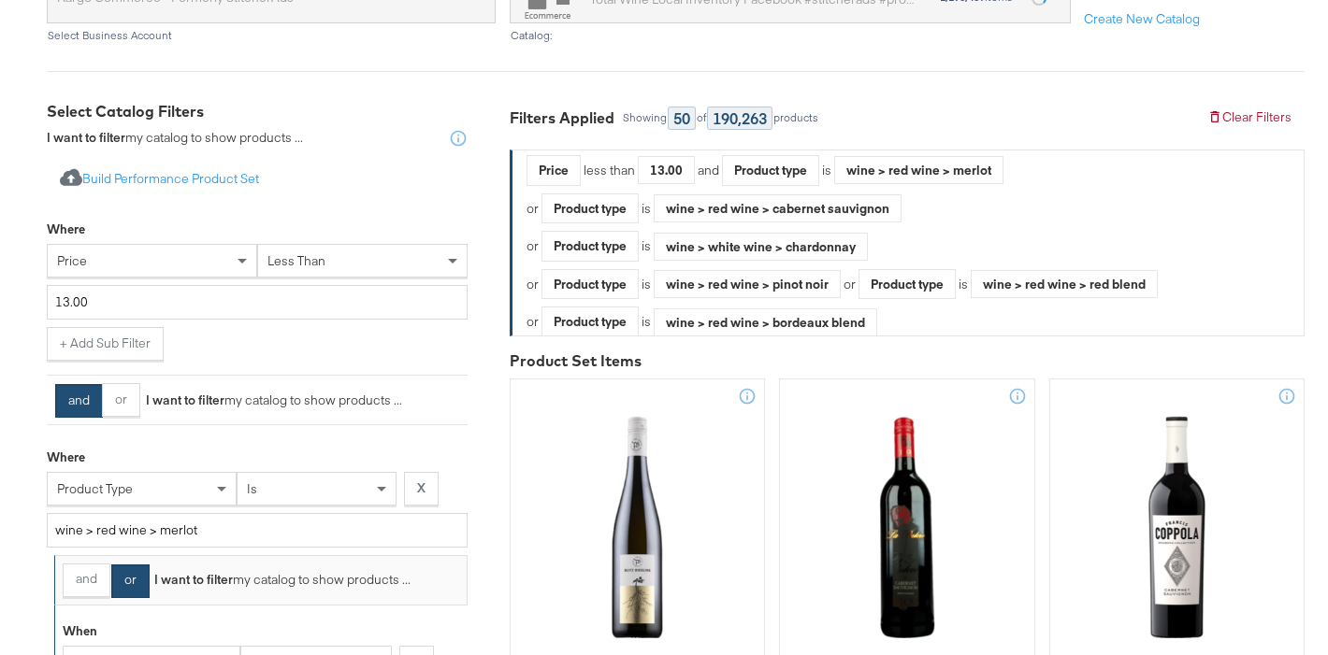
click at [296, 219] on div "Where price less than 13.00" at bounding box center [257, 269] width 421 height 116
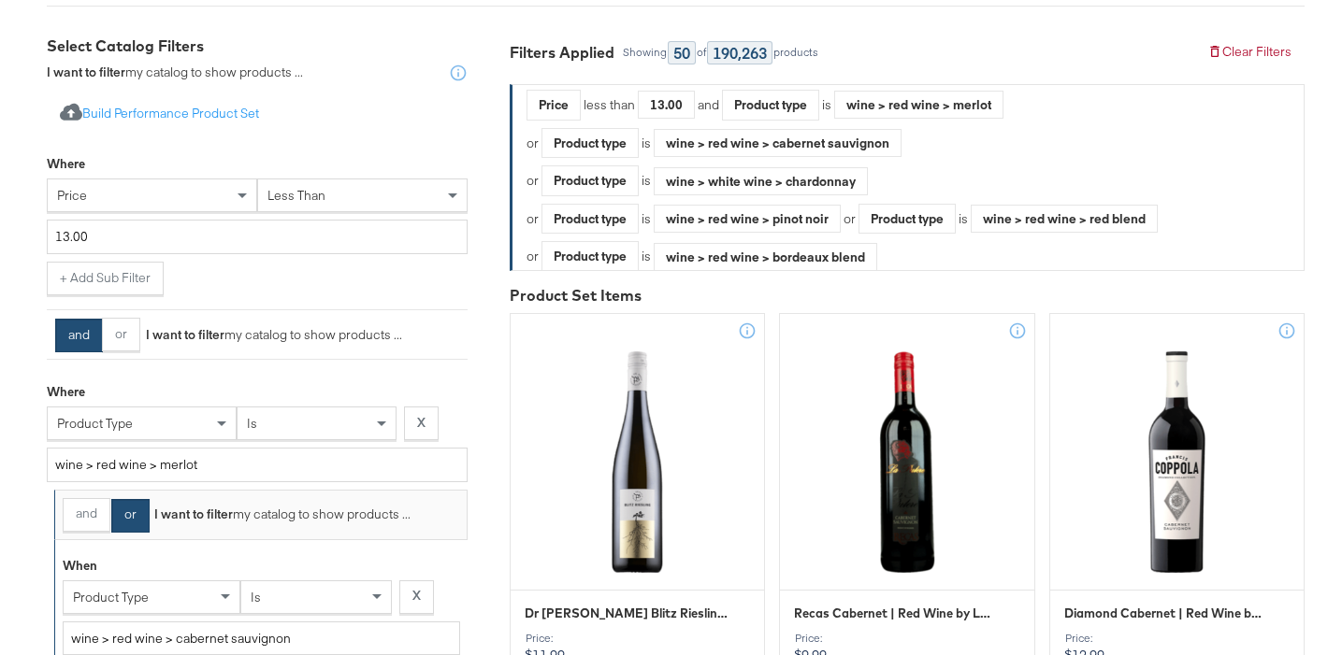
scroll to position [338, 0]
